Goal: Task Accomplishment & Management: Manage account settings

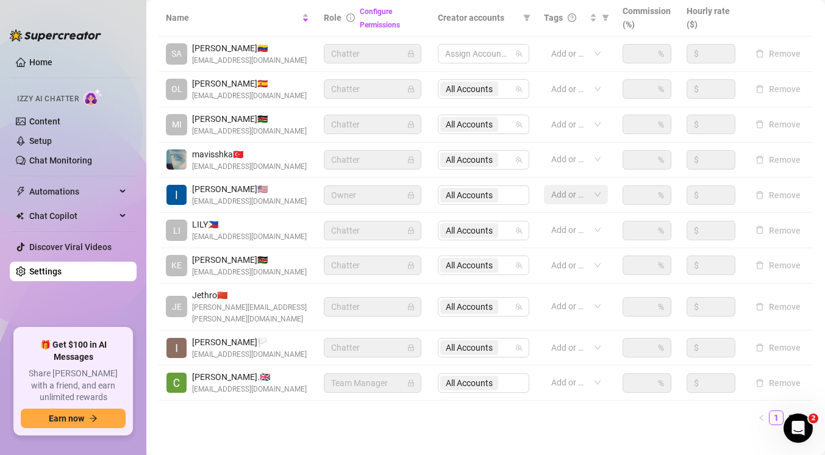
scroll to position [254, 0]
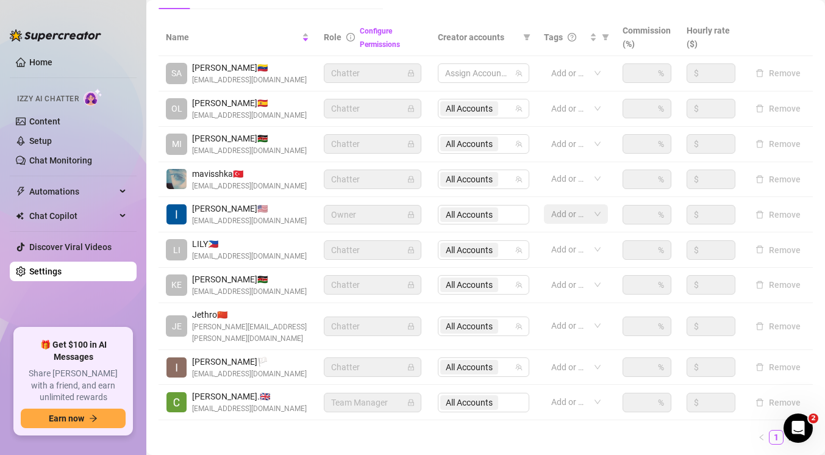
click at [405, 393] on span "Team Manager" at bounding box center [372, 402] width 83 height 18
click at [411, 400] on icon "lock" at bounding box center [410, 403] width 5 height 7
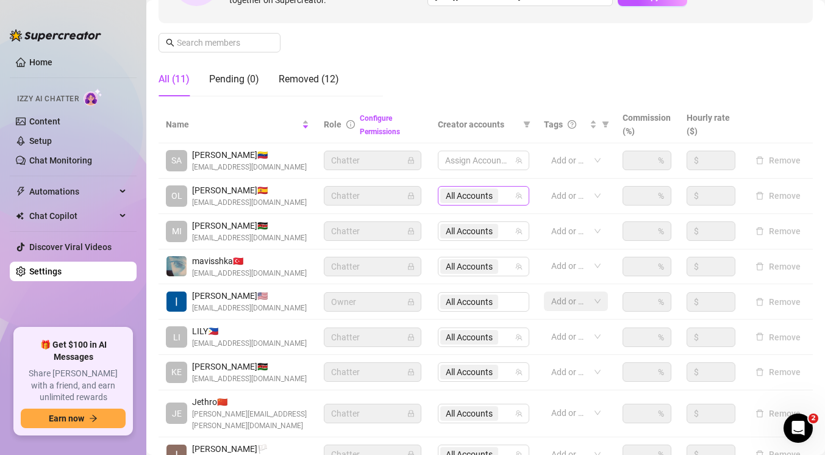
scroll to position [164, 0]
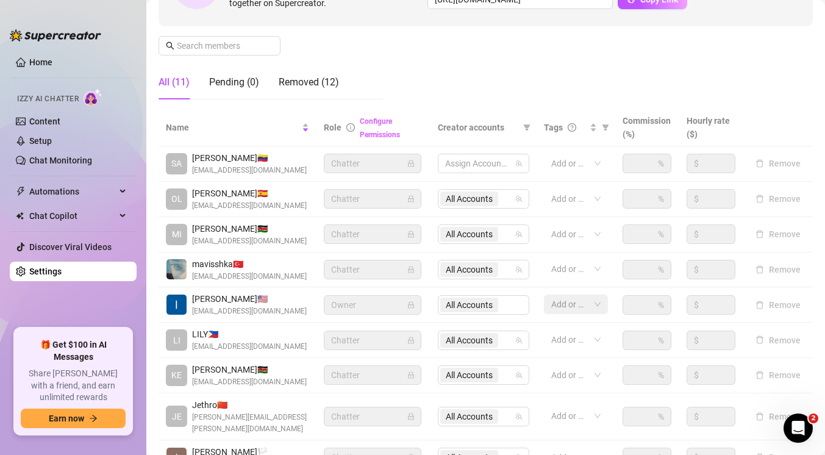
click at [384, 121] on link "Configure Permissions" at bounding box center [380, 128] width 40 height 22
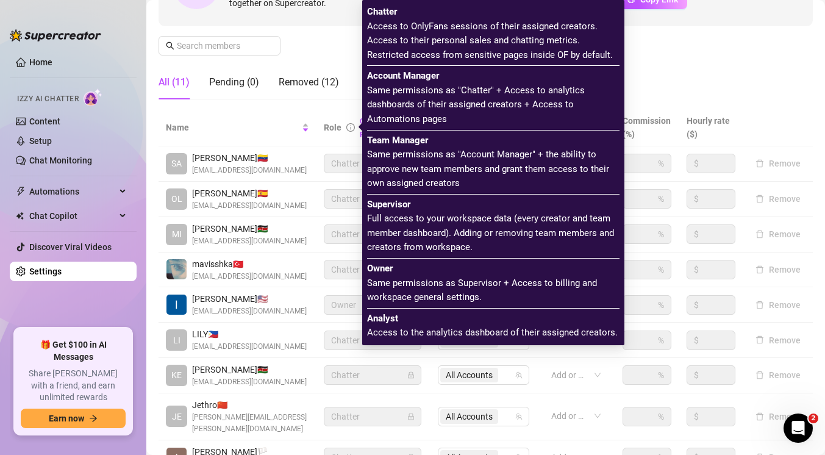
click at [351, 124] on icon "info-circle" at bounding box center [351, 127] width 9 height 9
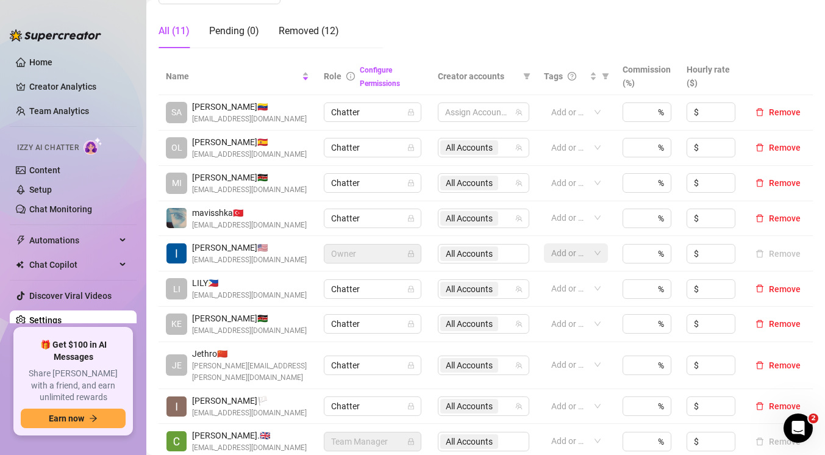
scroll to position [222, 0]
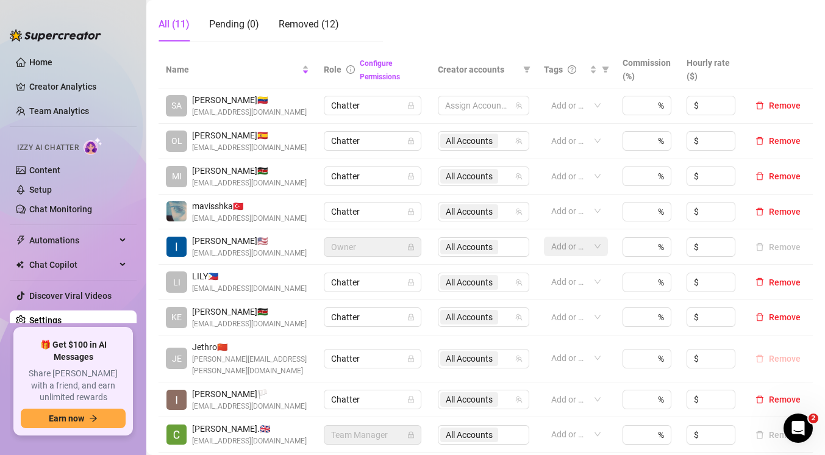
click at [774, 354] on span "Remove" at bounding box center [785, 359] width 32 height 10
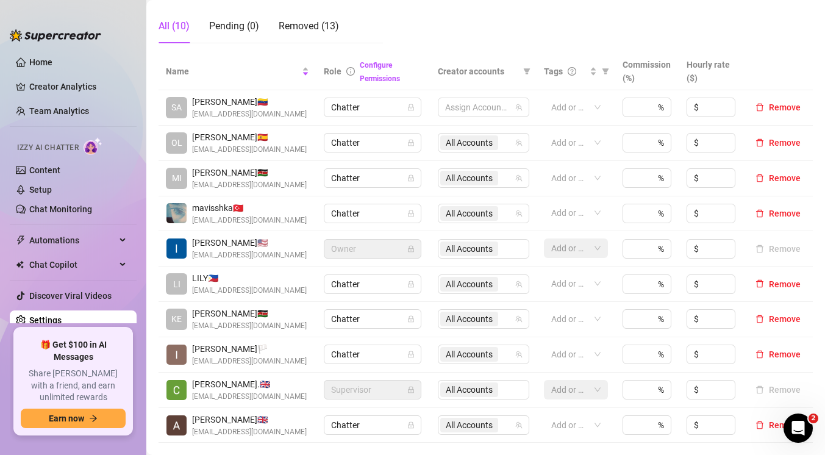
scroll to position [220, 0]
click at [327, 29] on div "Removed (13)" at bounding box center [309, 27] width 60 height 15
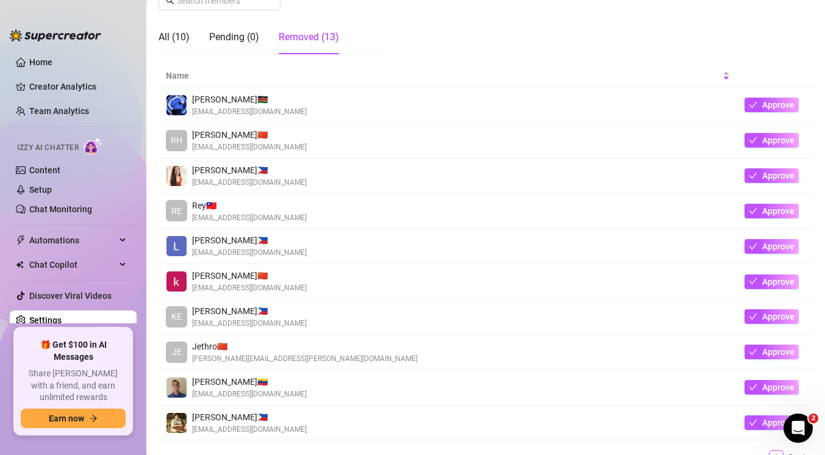
scroll to position [210, 0]
click at [779, 384] on span "Approve" at bounding box center [779, 387] width 32 height 10
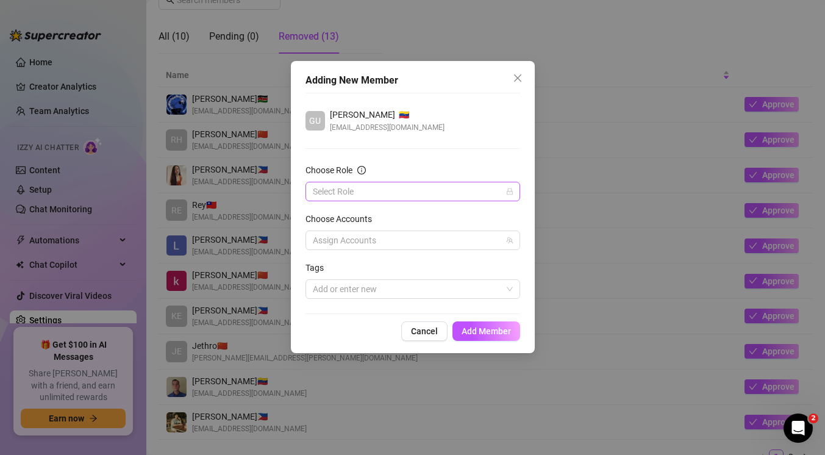
click at [379, 192] on input "Choose Role" at bounding box center [407, 191] width 189 height 18
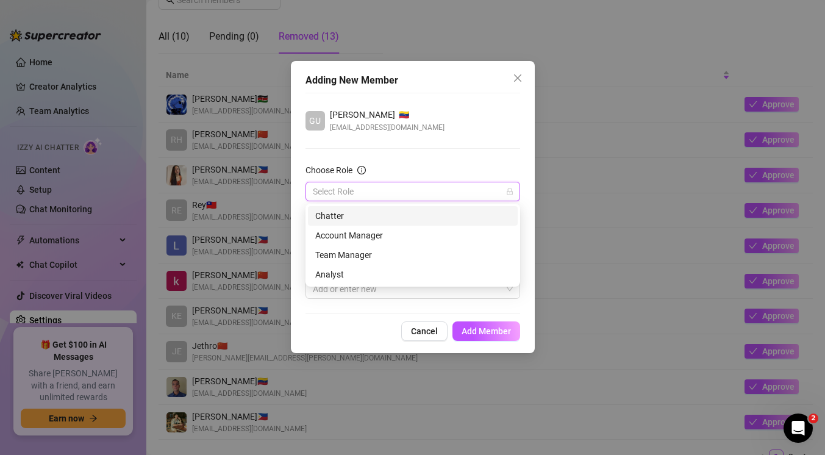
click at [365, 217] on div "Chatter" at bounding box center [412, 215] width 195 height 13
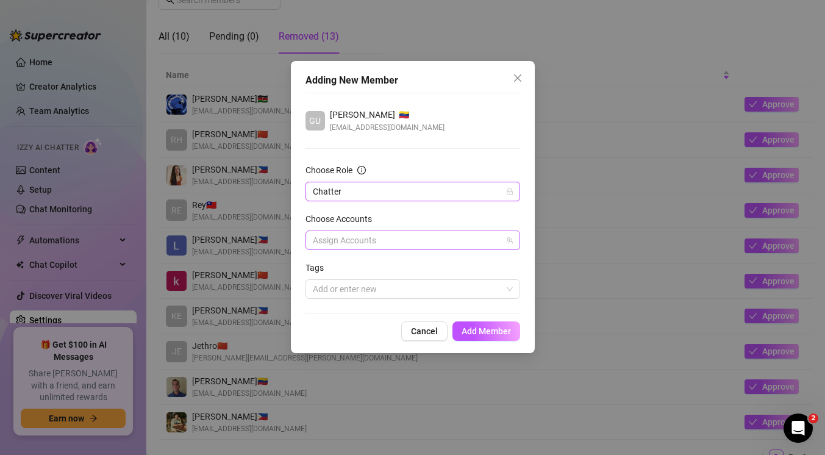
click at [368, 240] on div at bounding box center [406, 240] width 197 height 17
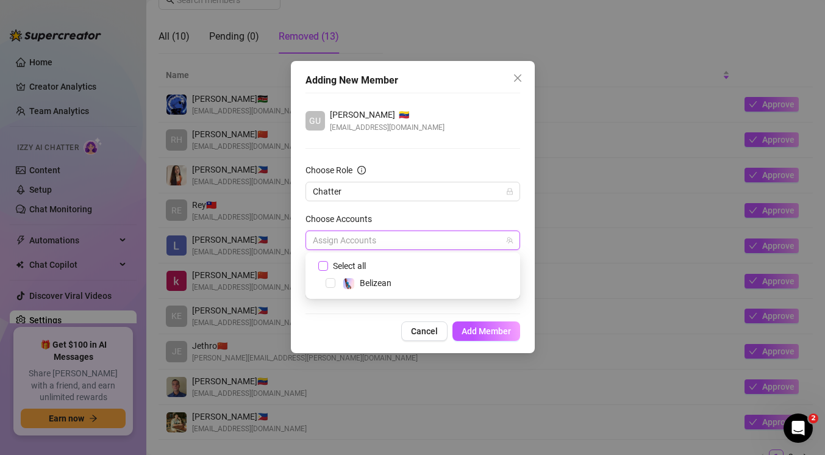
click at [334, 263] on span "Select all" at bounding box center [349, 265] width 43 height 13
click at [327, 263] on input "Select all" at bounding box center [322, 265] width 9 height 9
checkbox input "true"
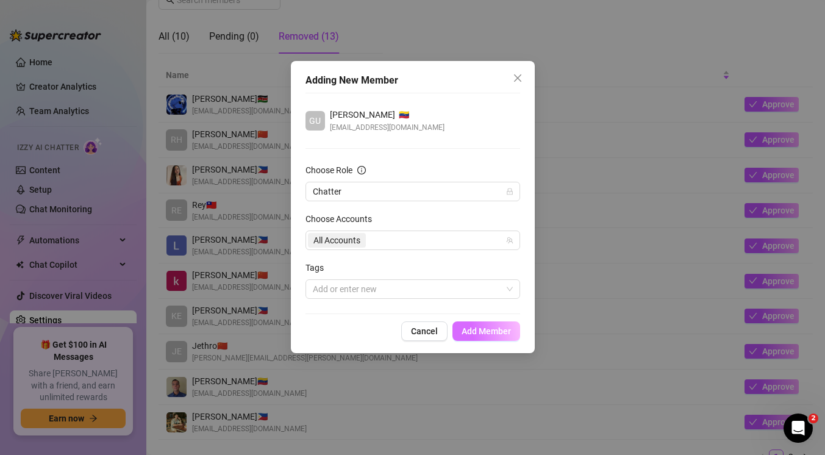
click at [477, 336] on span "Add Member" at bounding box center [486, 331] width 49 height 10
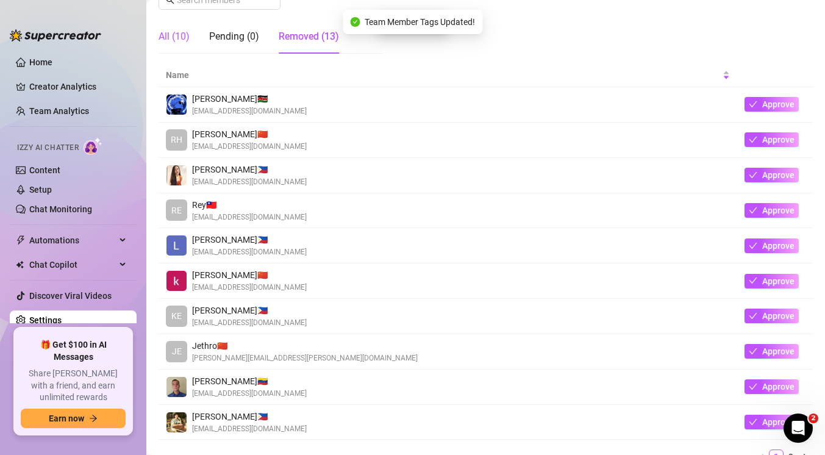
click at [178, 38] on div "All (10)" at bounding box center [174, 36] width 31 height 15
click at [239, 32] on div "Pending (0)" at bounding box center [234, 36] width 50 height 15
click at [236, 35] on div "Pending (0)" at bounding box center [234, 36] width 50 height 15
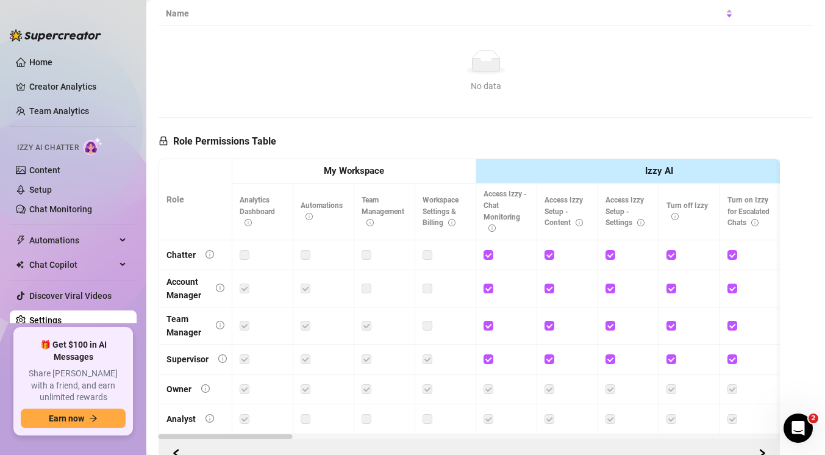
scroll to position [231, 0]
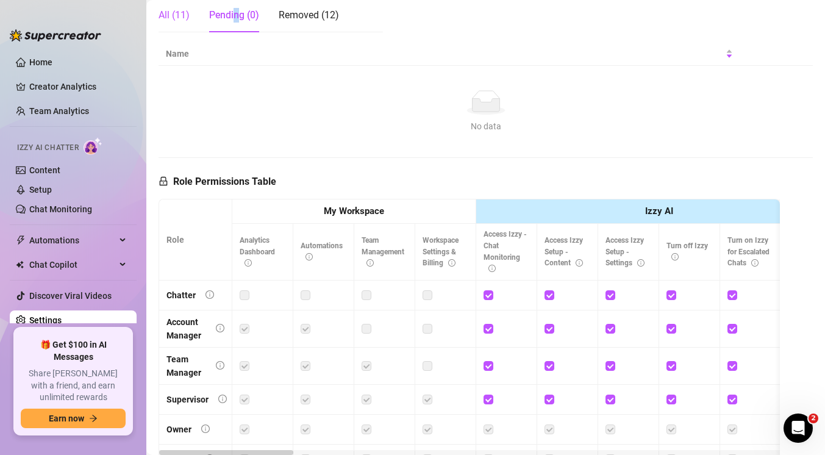
click at [180, 16] on div "All (11)" at bounding box center [174, 15] width 31 height 15
